Goal: Task Accomplishment & Management: Complete application form

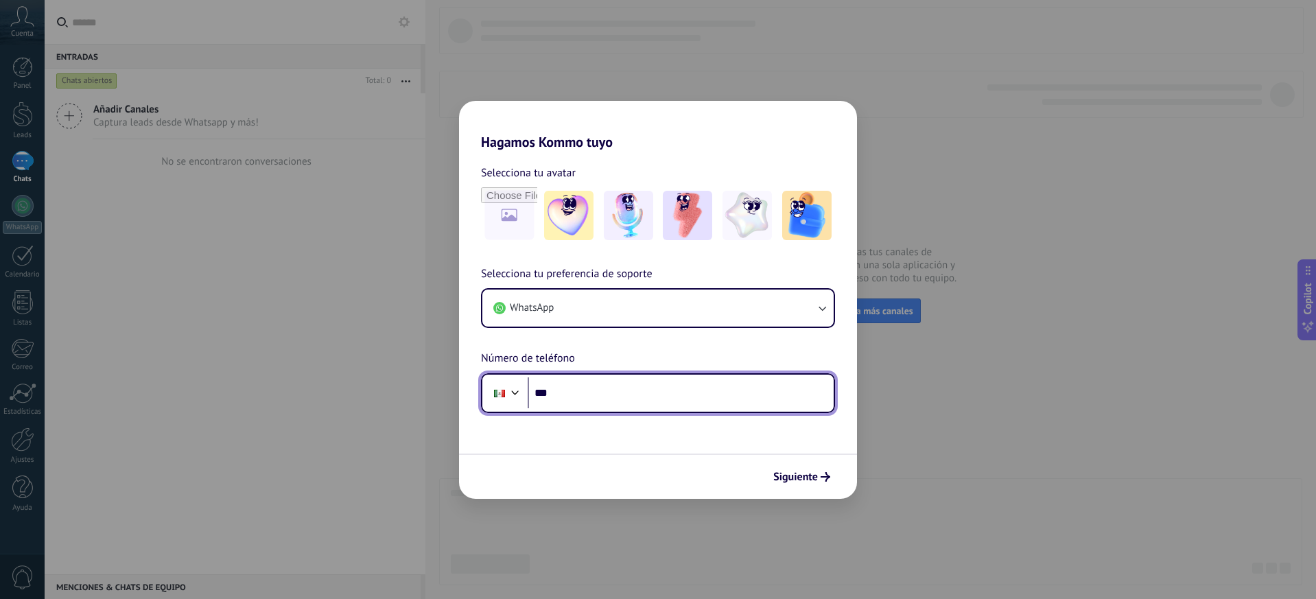
click at [573, 390] on input "***" at bounding box center [681, 393] width 306 height 32
type input "**********"
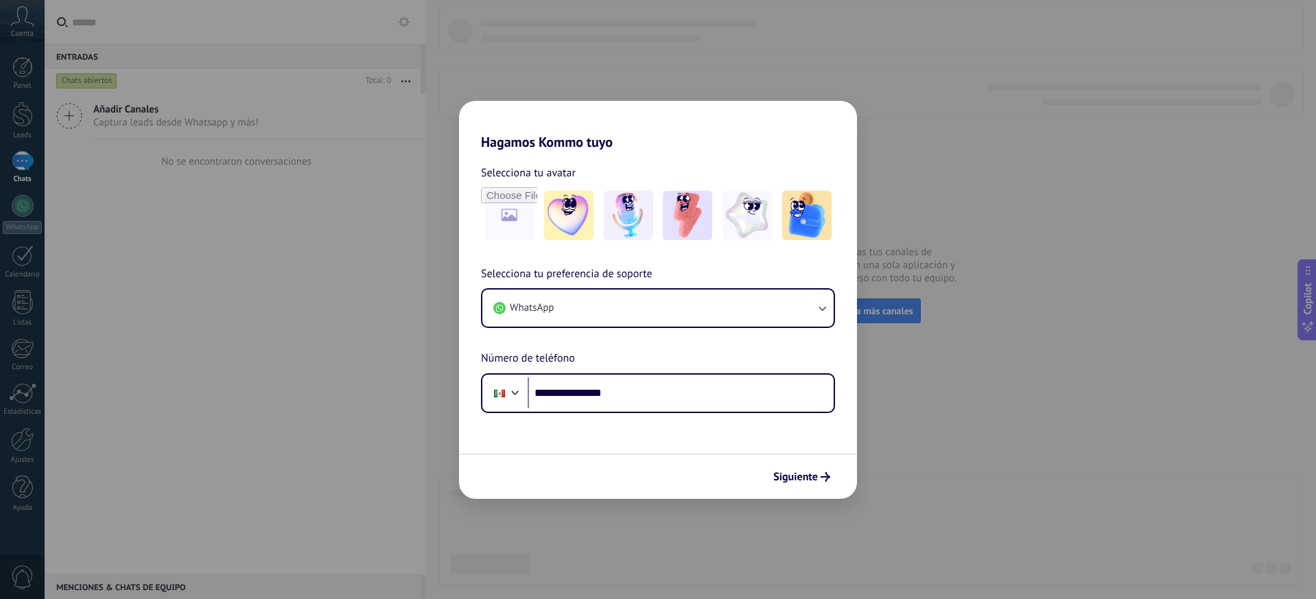
click at [809, 472] on span "Siguiente" at bounding box center [795, 477] width 45 height 10
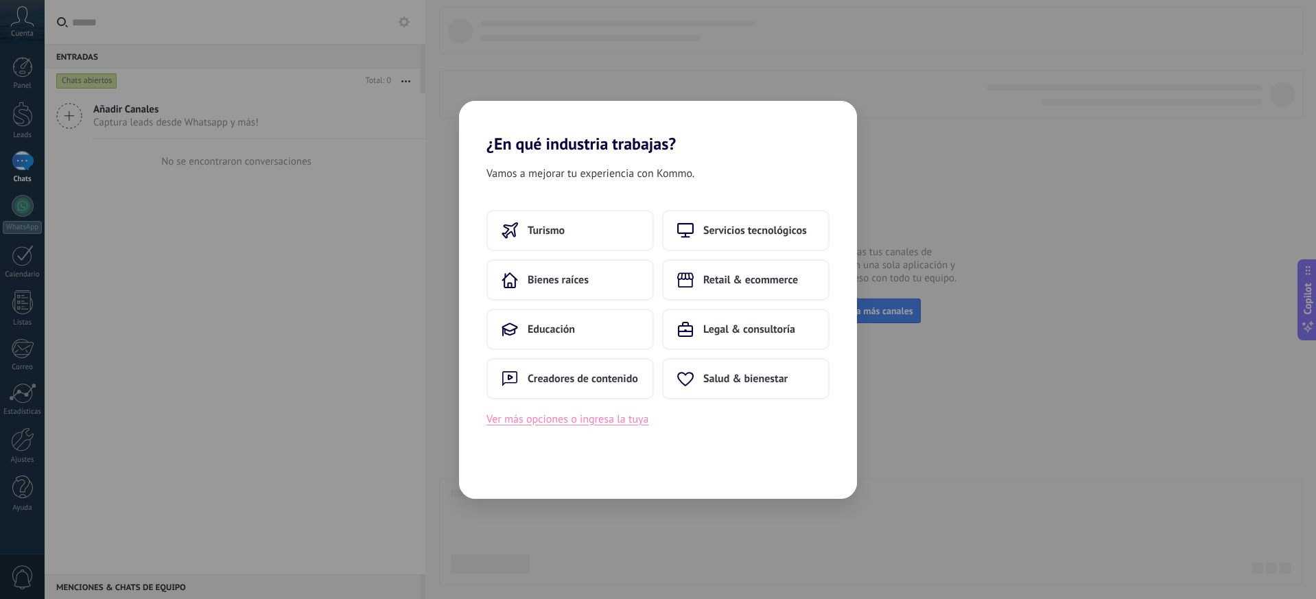
click at [604, 422] on button "Ver más opciones o ingresa la tuya" at bounding box center [567, 419] width 162 height 18
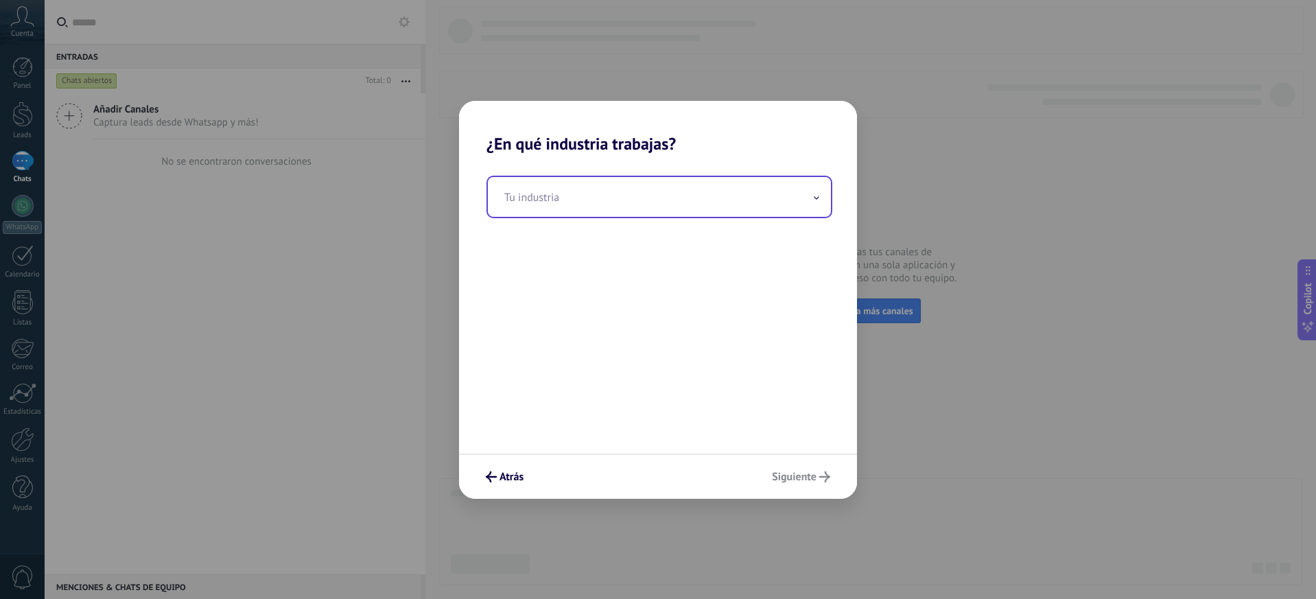
click at [819, 203] on input "text" at bounding box center [659, 197] width 343 height 40
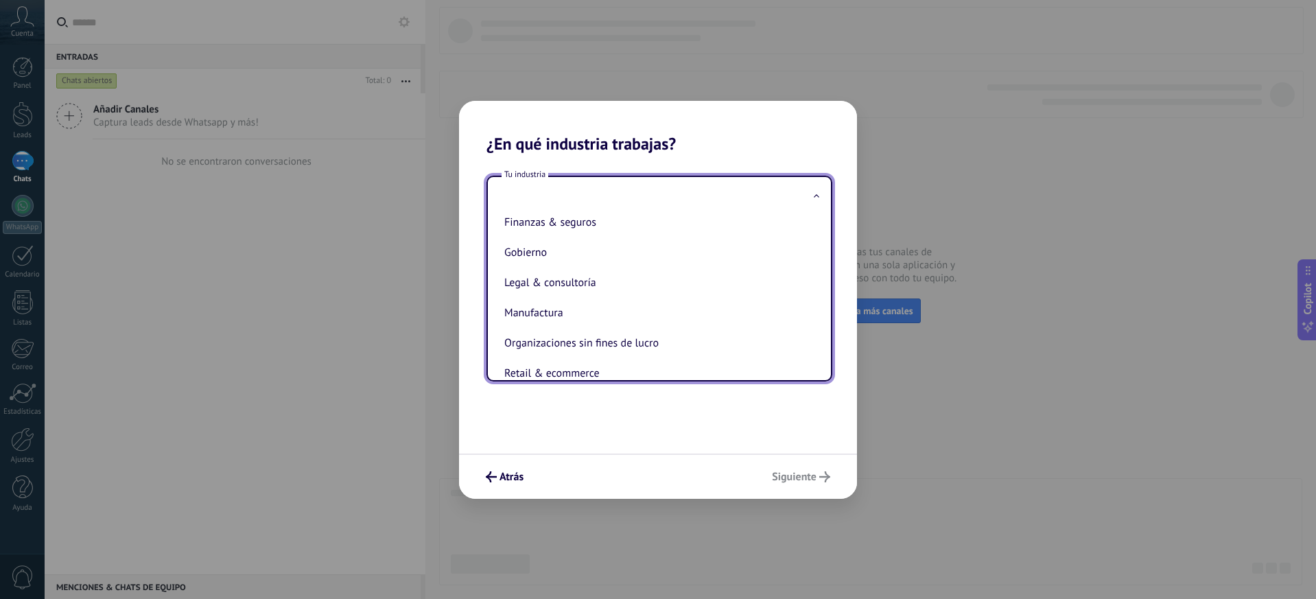
scroll to position [137, 0]
click at [600, 220] on li "Finanzas & seguros" at bounding box center [657, 218] width 316 height 30
type input "**********"
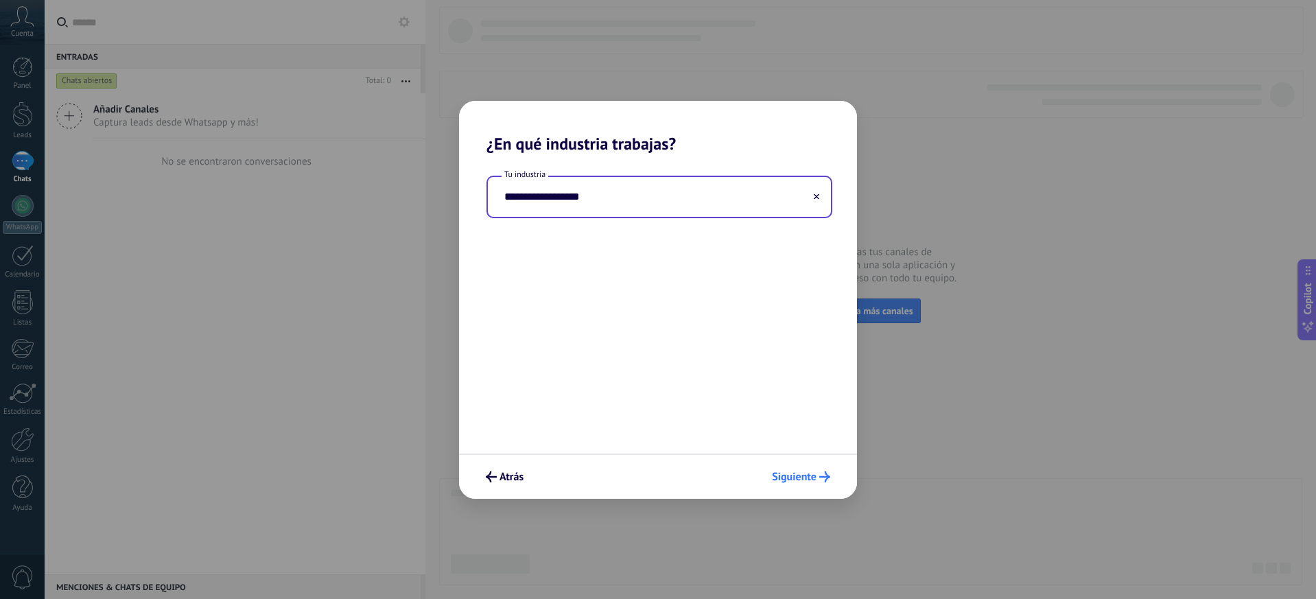
click at [805, 474] on span "Siguiente" at bounding box center [794, 477] width 45 height 10
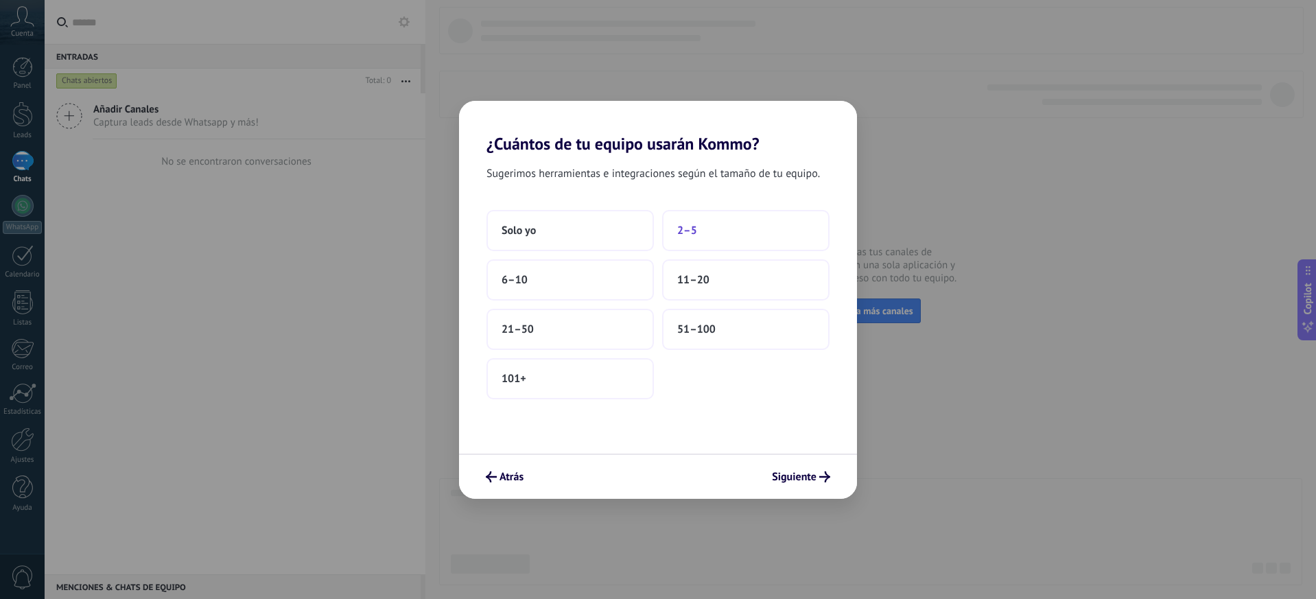
click at [683, 229] on span "2–5" at bounding box center [687, 231] width 20 height 14
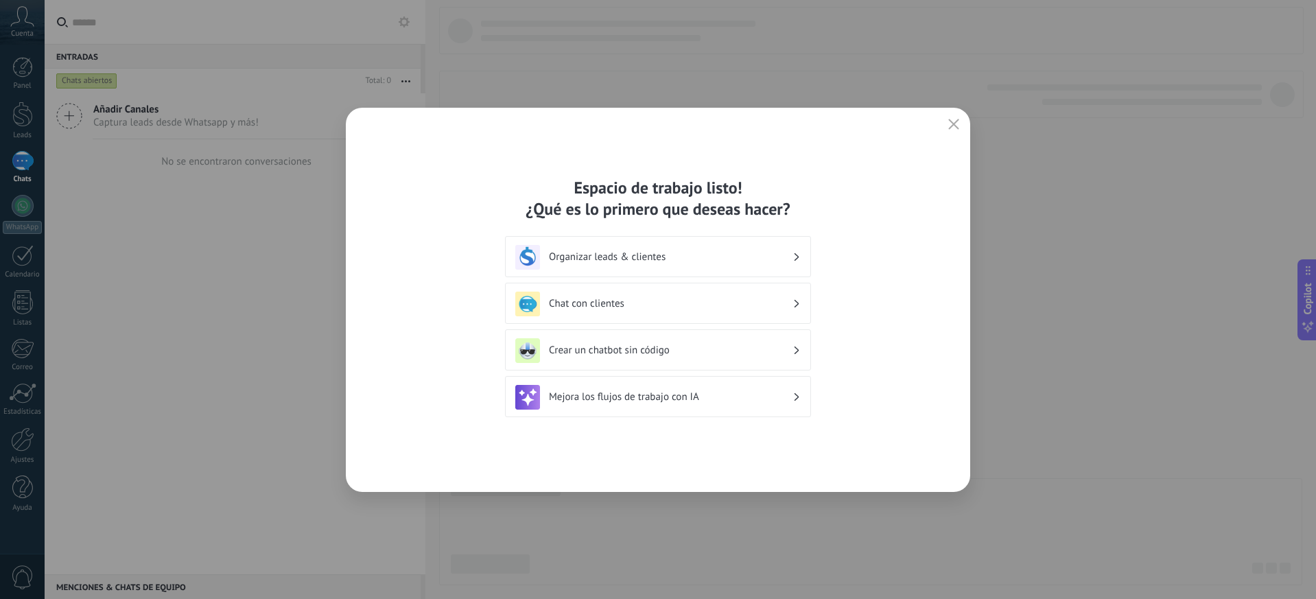
click at [566, 250] on h3 "Organizar leads & clientes" at bounding box center [671, 256] width 244 height 13
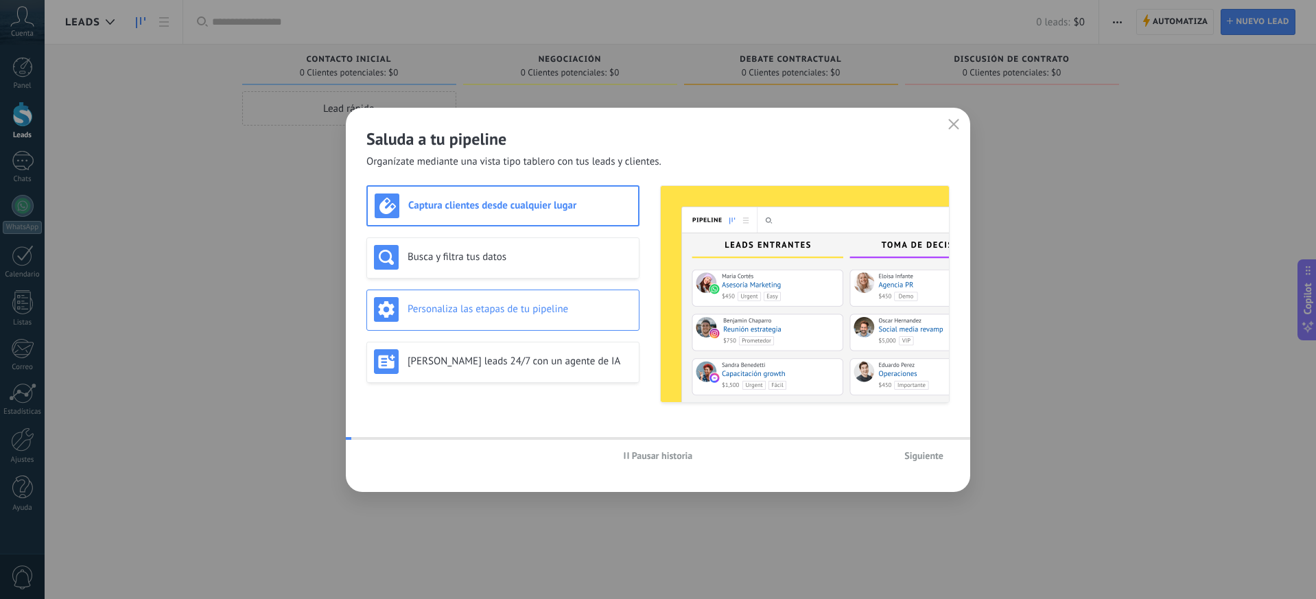
click at [563, 301] on div "Personaliza las etapas de tu pipeline" at bounding box center [503, 309] width 258 height 25
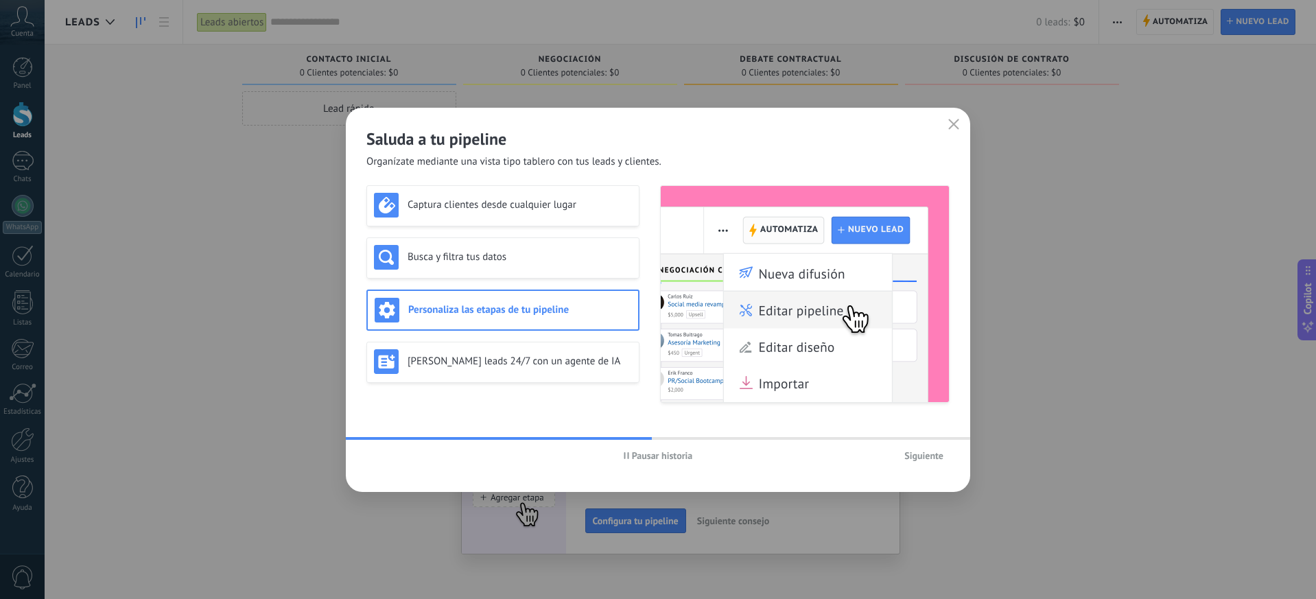
click at [413, 148] on h2 "Saluda a tu pipeline" at bounding box center [657, 138] width 583 height 21
click at [654, 457] on span "Pausar historia" at bounding box center [662, 456] width 61 height 10
drag, startPoint x: 445, startPoint y: 406, endPoint x: 455, endPoint y: 401, distance: 11.4
click at [525, 419] on div "Saluda a tu pipeline Organízate mediante una vista tipo tablero con tus leads y…" at bounding box center [658, 300] width 624 height 384
click at [949, 119] on icon "button" at bounding box center [953, 124] width 11 height 11
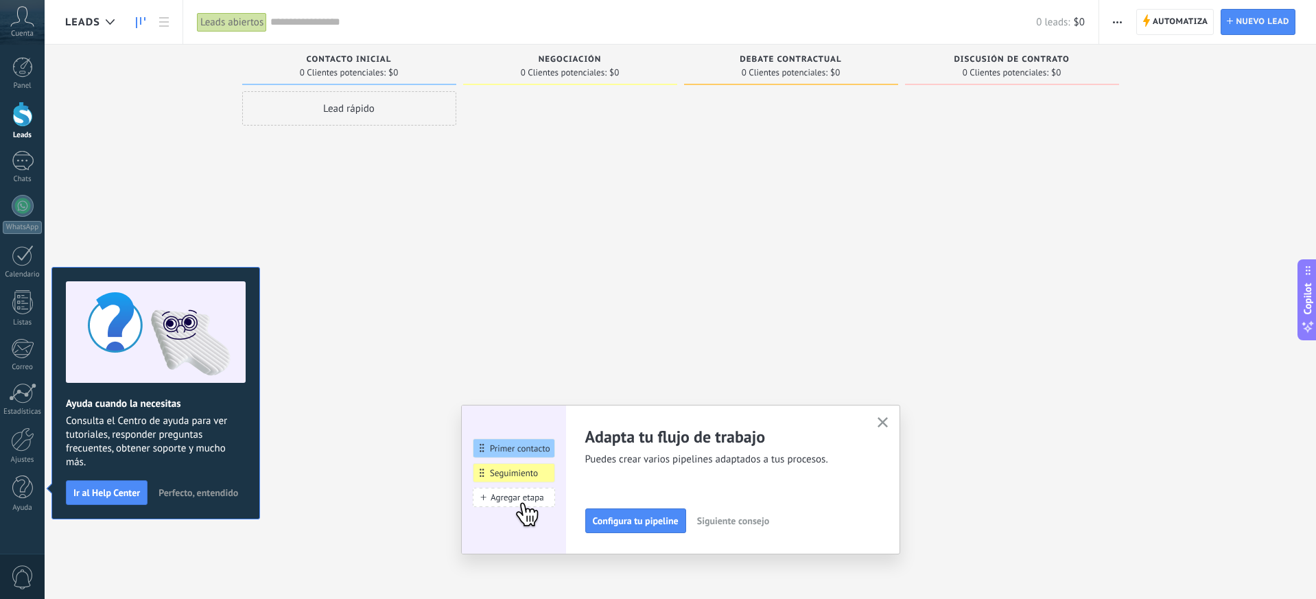
click at [886, 423] on icon "button" at bounding box center [883, 422] width 10 height 10
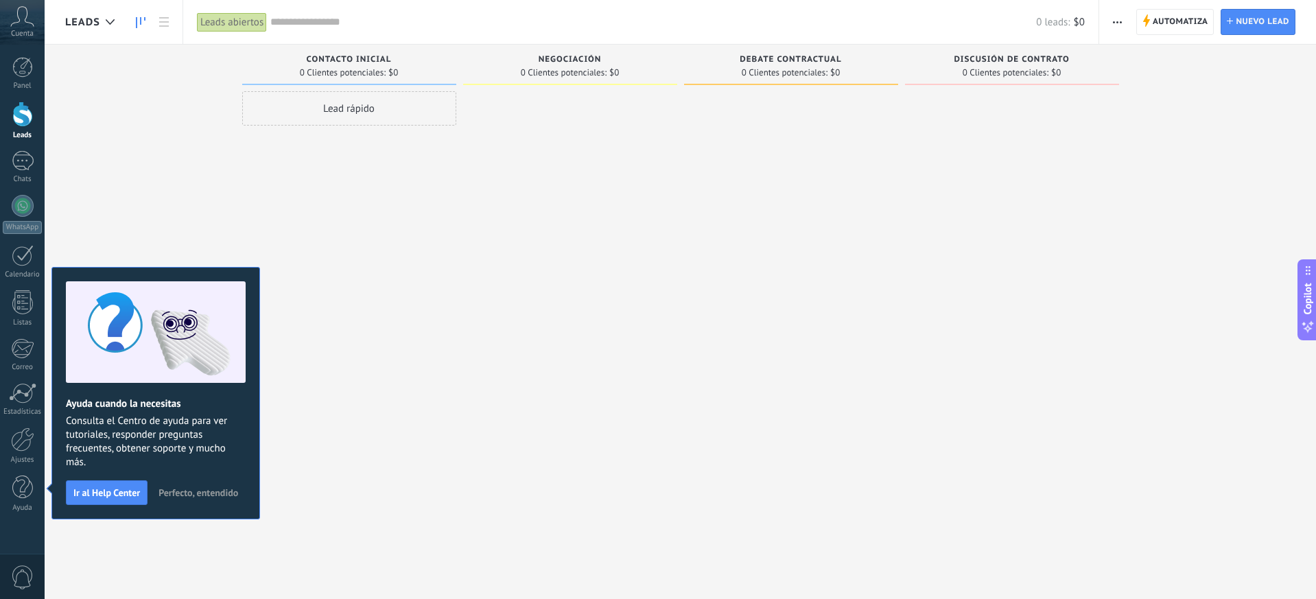
click at [19, 14] on icon at bounding box center [22, 16] width 24 height 21
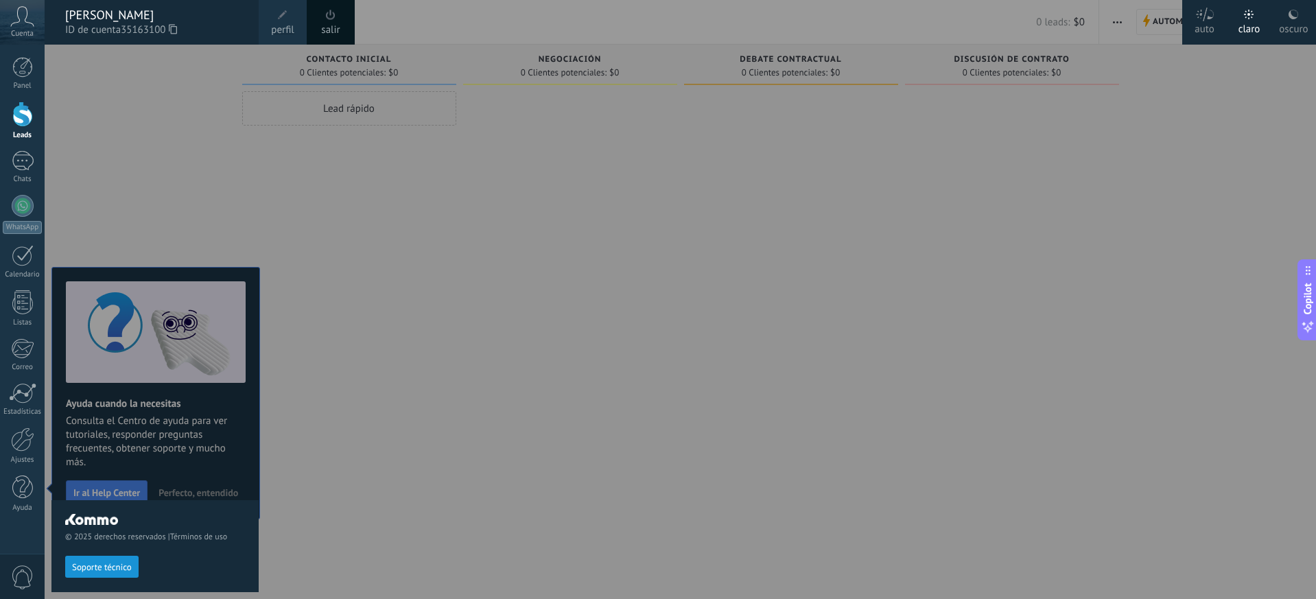
click at [163, 60] on div "© 2025 derechos reservados | Términos de uso Soporte técnico" at bounding box center [154, 322] width 207 height 554
drag, startPoint x: 105, startPoint y: 122, endPoint x: 73, endPoint y: 109, distance: 34.1
click at [103, 122] on div "© 2025 derechos reservados | Términos de uso Soporte técnico" at bounding box center [154, 322] width 207 height 554
click at [17, 75] on div at bounding box center [22, 67] width 21 height 21
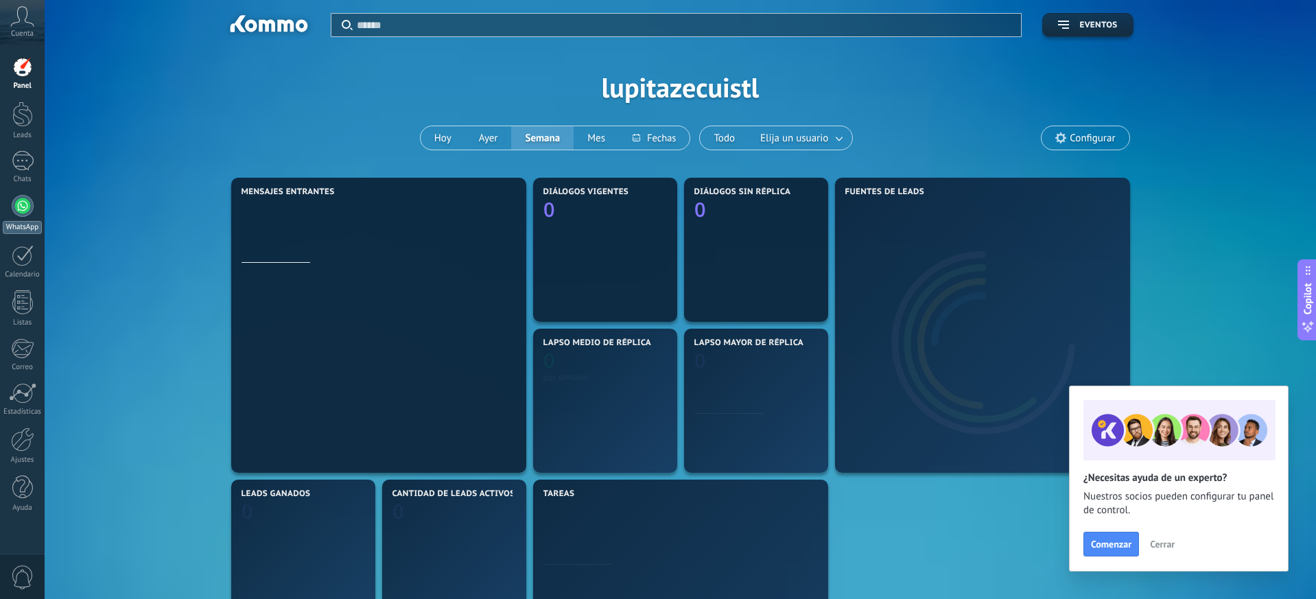
click at [25, 207] on div at bounding box center [23, 206] width 22 height 22
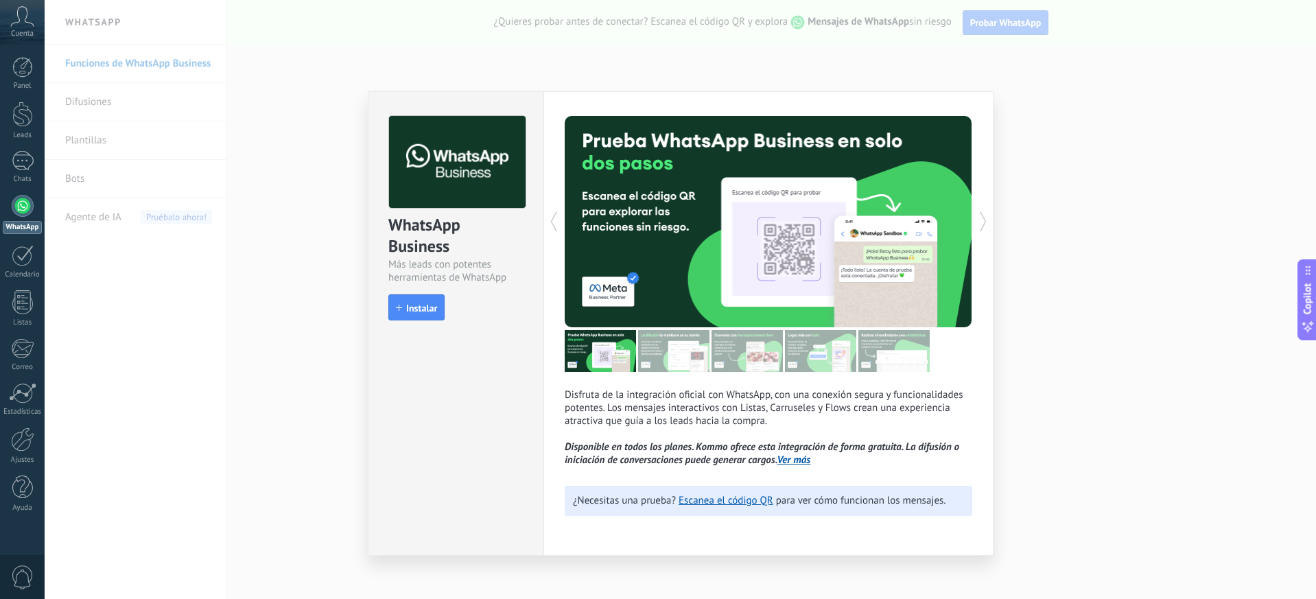
click at [298, 256] on div "WhatsApp Business Más leads con potentes herramientas de WhatsApp install Insta…" at bounding box center [680, 299] width 1271 height 599
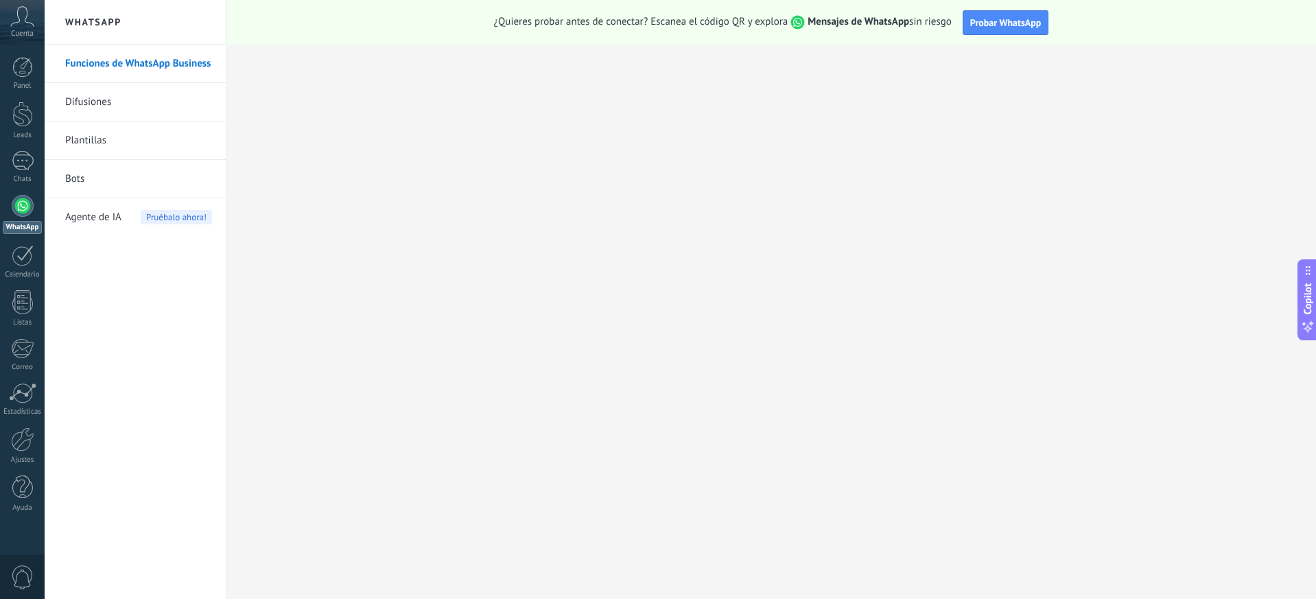
drag, startPoint x: 26, startPoint y: 587, endPoint x: 25, endPoint y: 578, distance: 8.9
click at [25, 579] on span "0" at bounding box center [22, 577] width 23 height 24
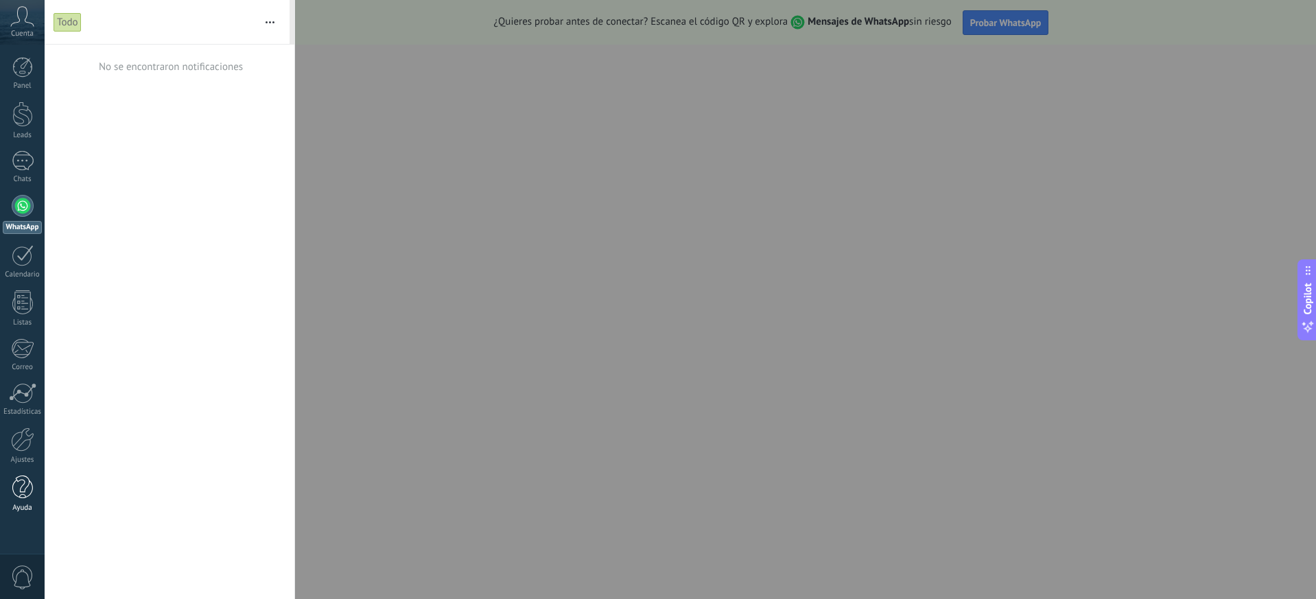
click at [19, 502] on link "Ayuda" at bounding box center [22, 493] width 45 height 37
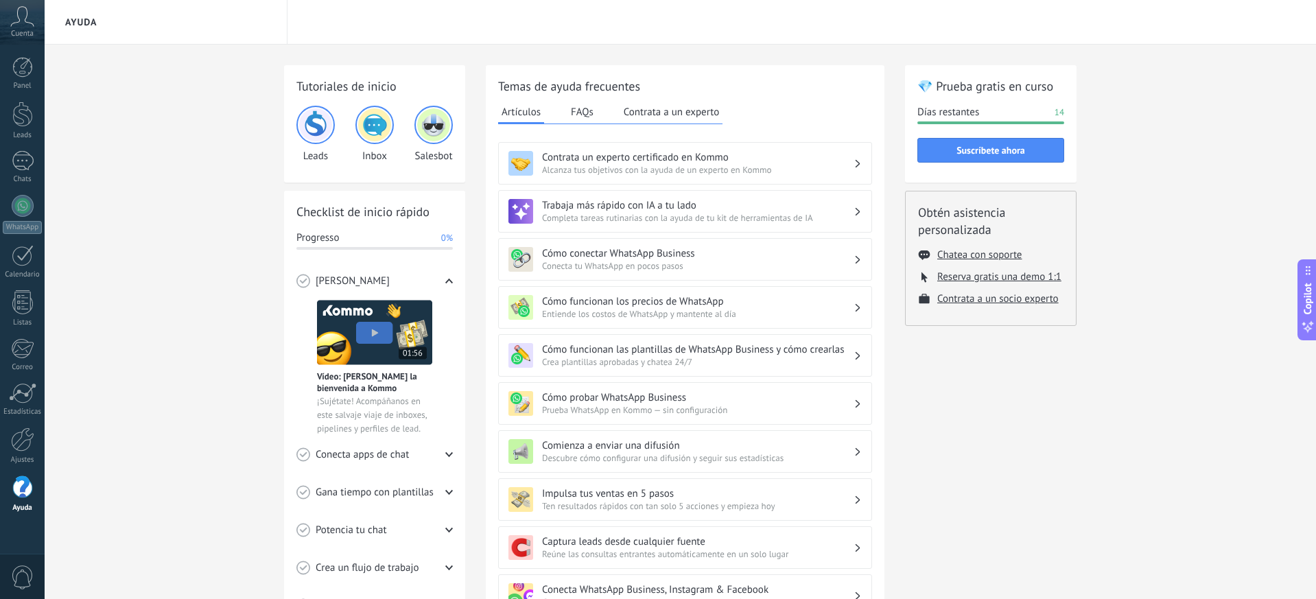
click at [27, 23] on icon at bounding box center [22, 16] width 24 height 21
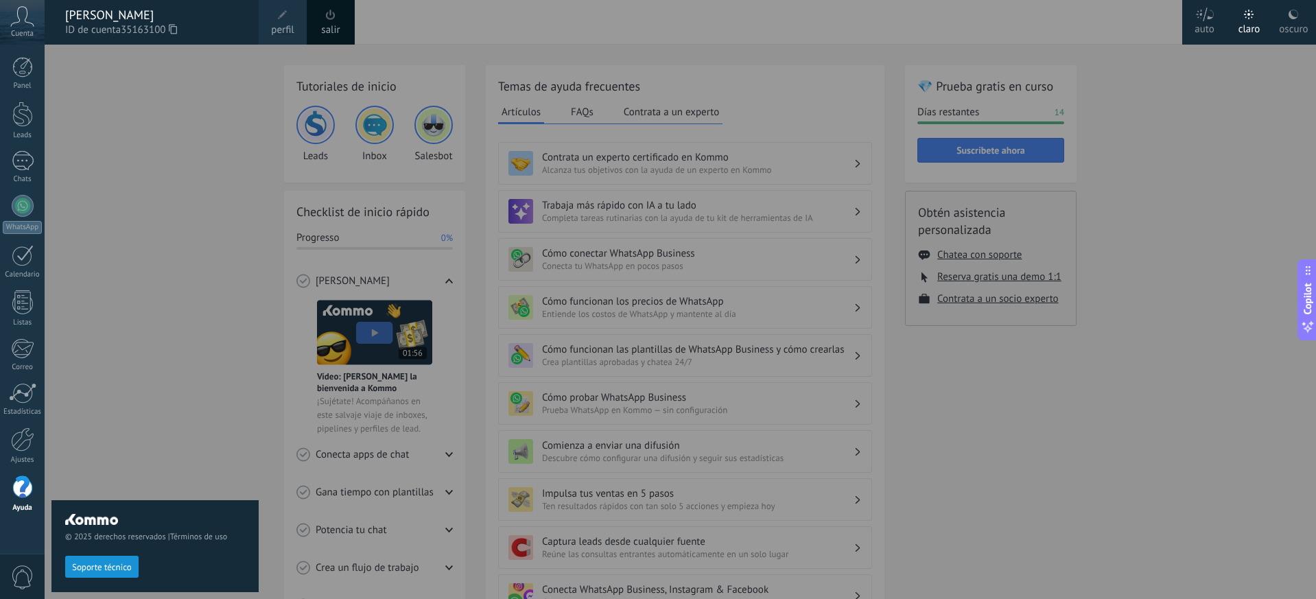
click at [323, 15] on span at bounding box center [330, 15] width 15 height 15
